Goal: Task Accomplishment & Management: Manage account settings

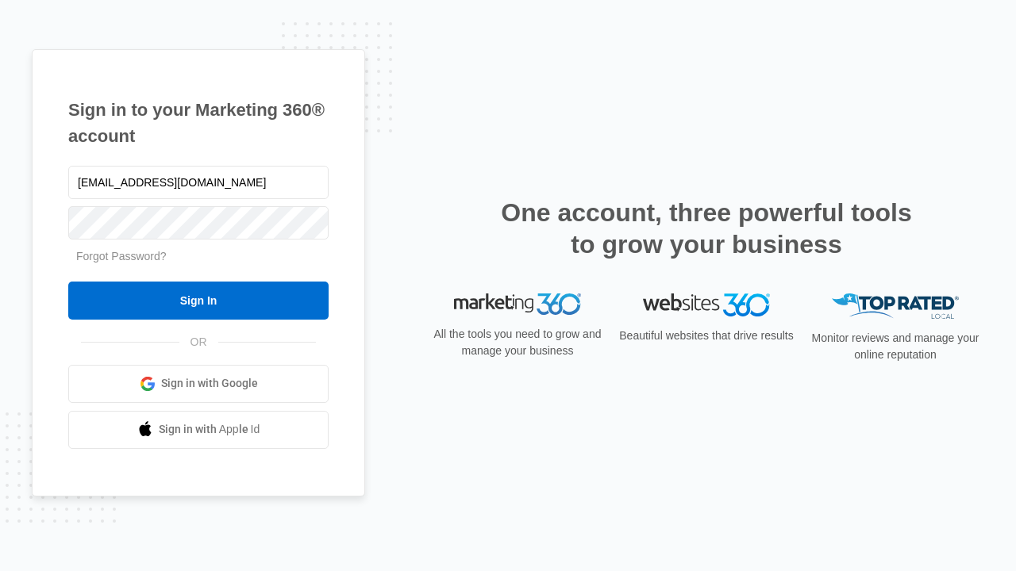
type input "[EMAIL_ADDRESS][DOMAIN_NAME]"
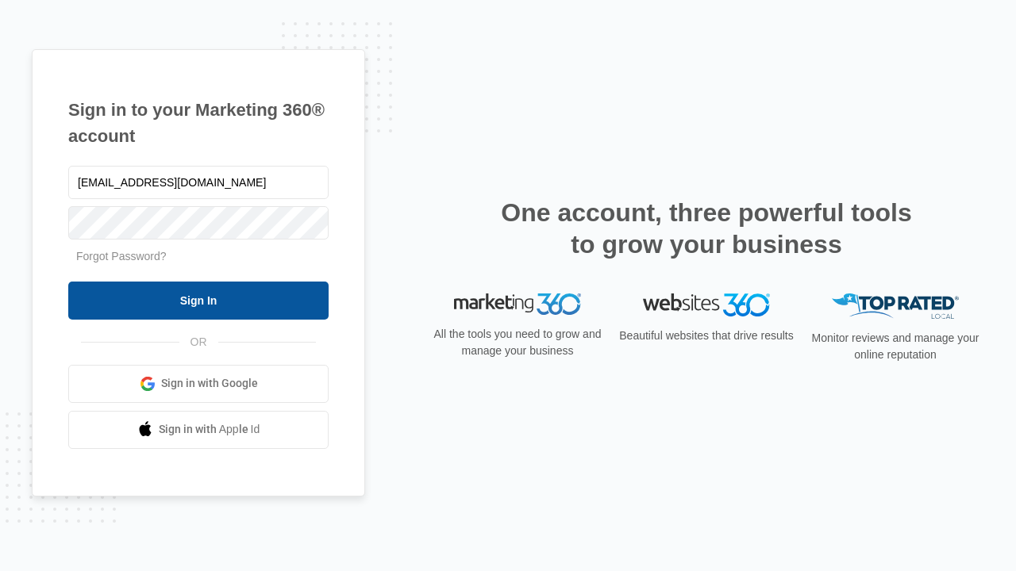
click at [198, 300] on input "Sign In" at bounding box center [198, 301] width 260 height 38
